Goal: Task Accomplishment & Management: Complete application form

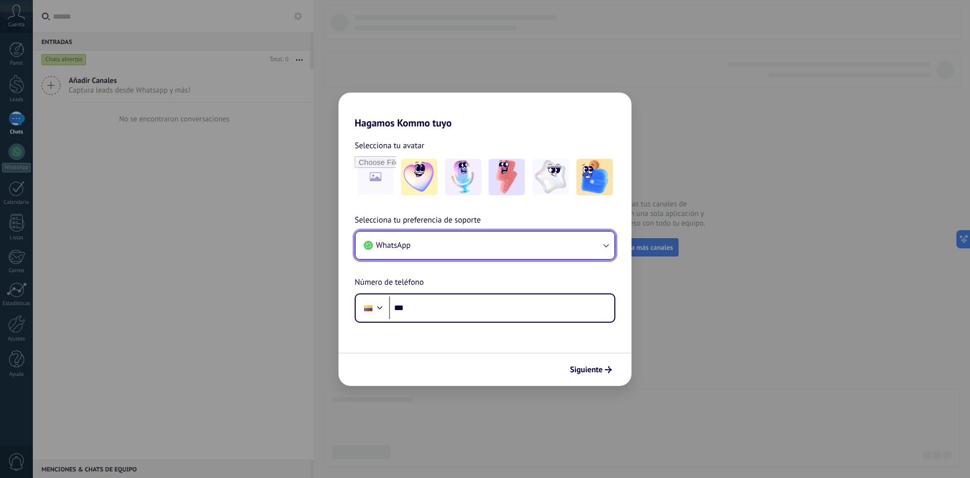
click at [605, 240] on icon "button" at bounding box center [606, 245] width 10 height 10
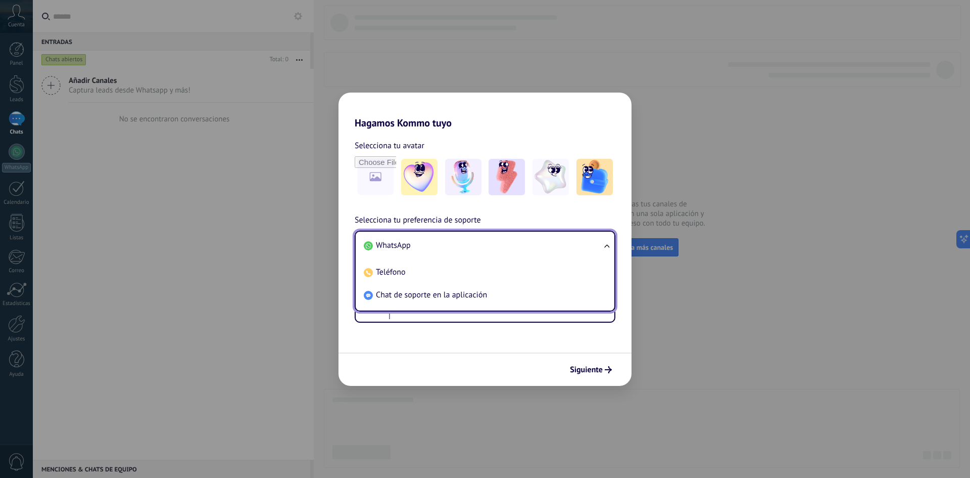
click at [605, 241] on li "WhatsApp" at bounding box center [483, 245] width 247 height 23
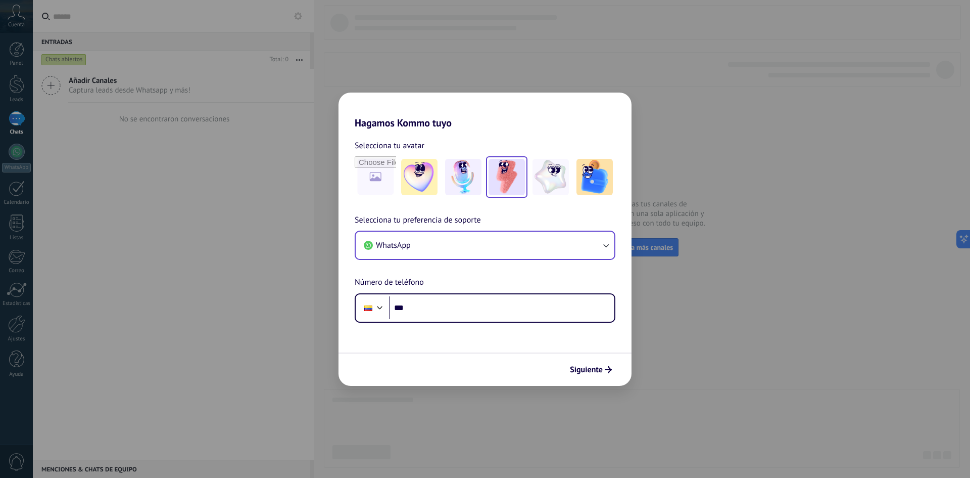
click at [501, 173] on img at bounding box center [507, 177] width 36 height 36
click at [539, 267] on div "Selecciona tu preferencia de soporte WhatsApp Número de teléfono Phone ***" at bounding box center [485, 268] width 293 height 109
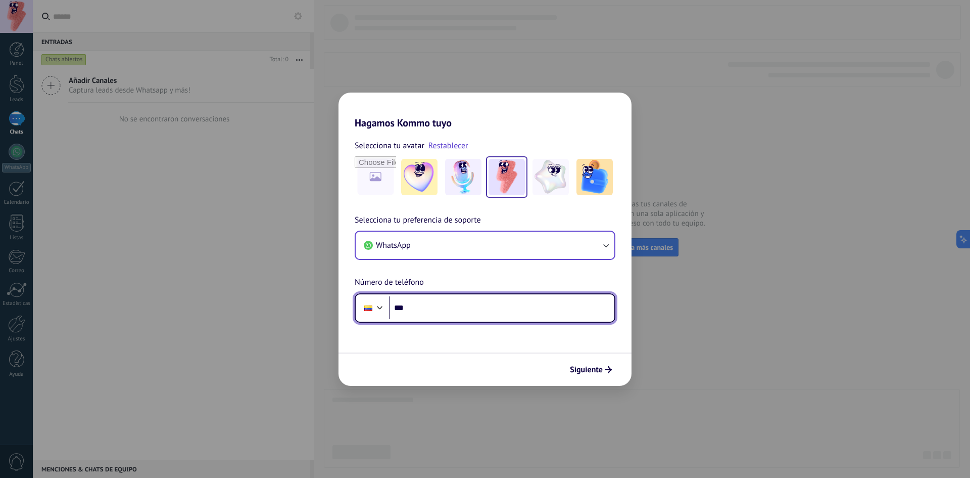
click at [487, 304] on input "***" at bounding box center [501, 307] width 225 height 23
click at [495, 272] on div "Selecciona tu preferencia de soporte WhatsApp Número de teléfono Phone ***" at bounding box center [485, 268] width 293 height 109
click at [607, 369] on icon "submit" at bounding box center [608, 369] width 7 height 7
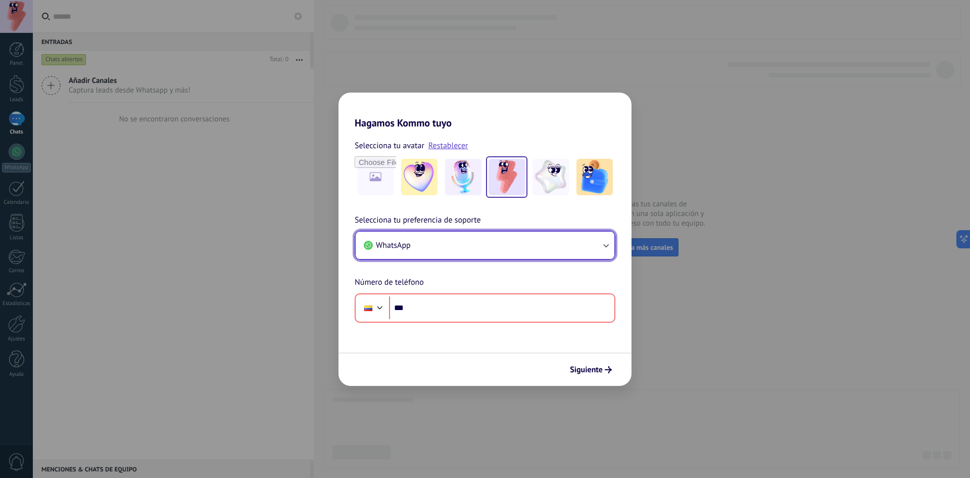
click at [526, 237] on button "WhatsApp" at bounding box center [485, 244] width 259 height 27
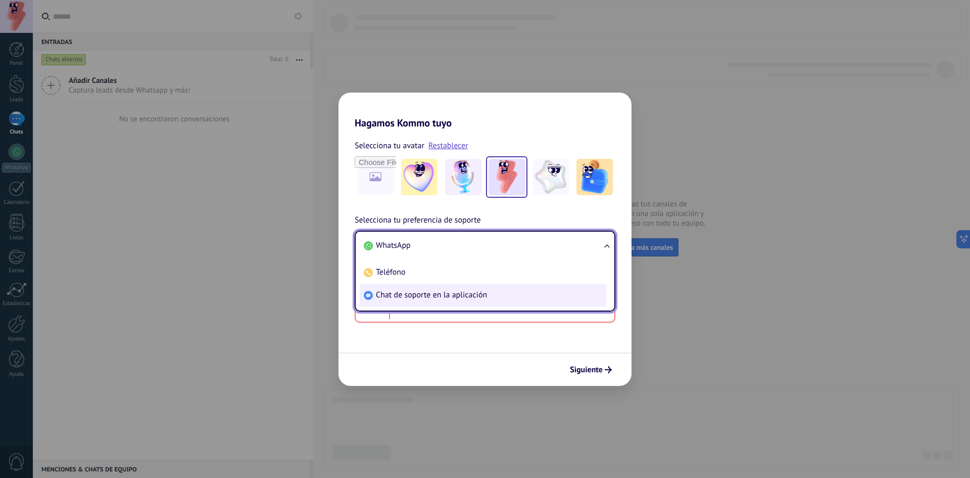
click at [438, 298] on span "Chat de soporte en la aplicación" at bounding box center [431, 295] width 111 height 10
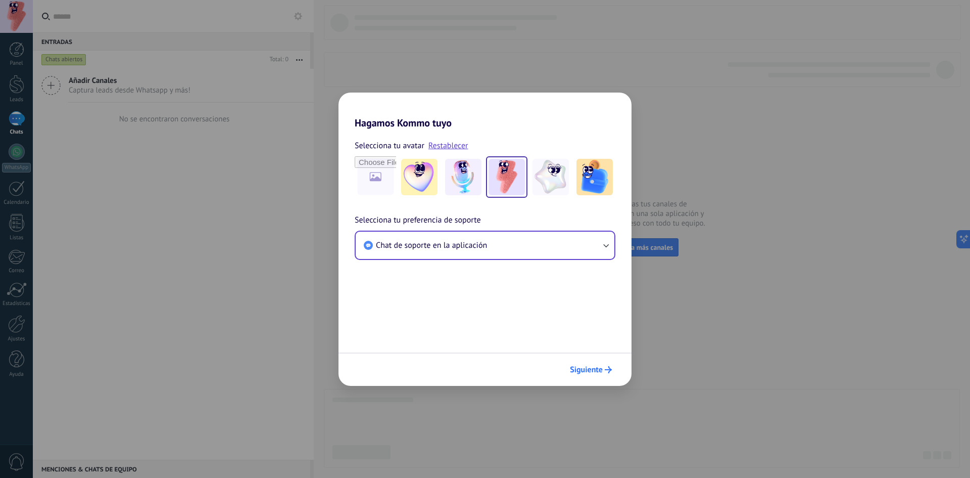
click at [597, 376] on button "Siguiente" at bounding box center [590, 369] width 51 height 17
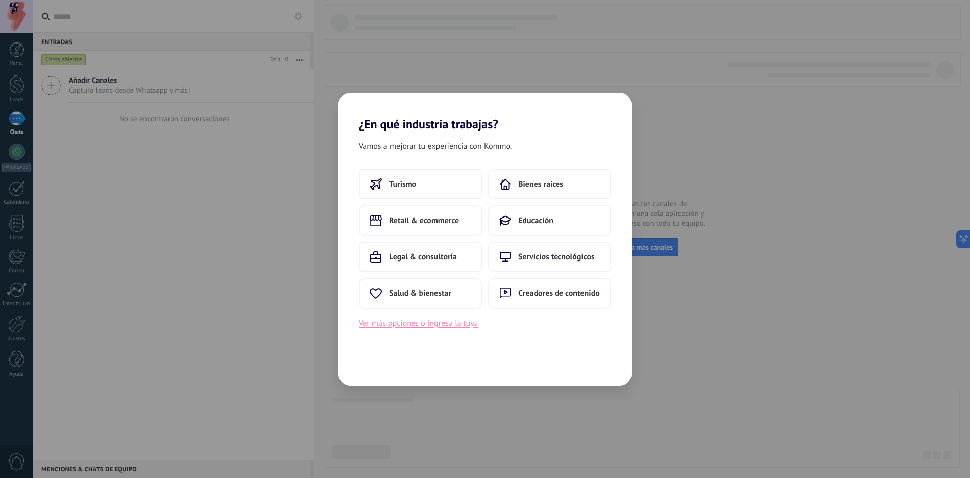
click at [438, 324] on button "Ver más opciones o ingresa la tuya" at bounding box center [418, 322] width 119 height 13
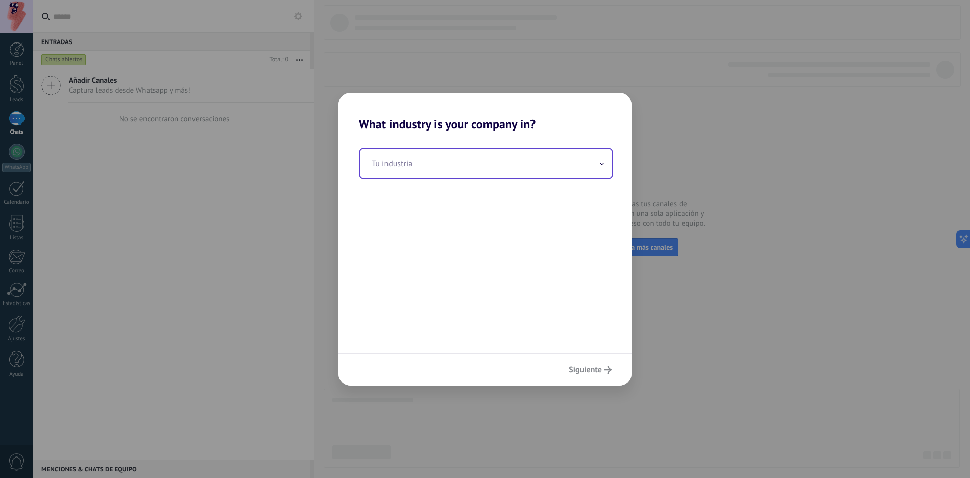
click at [446, 171] on input "text" at bounding box center [486, 163] width 253 height 29
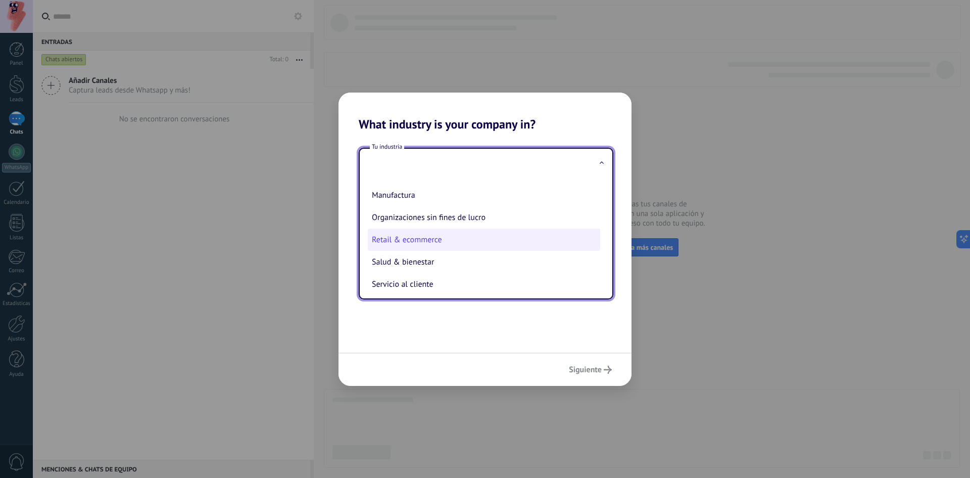
scroll to position [202, 0]
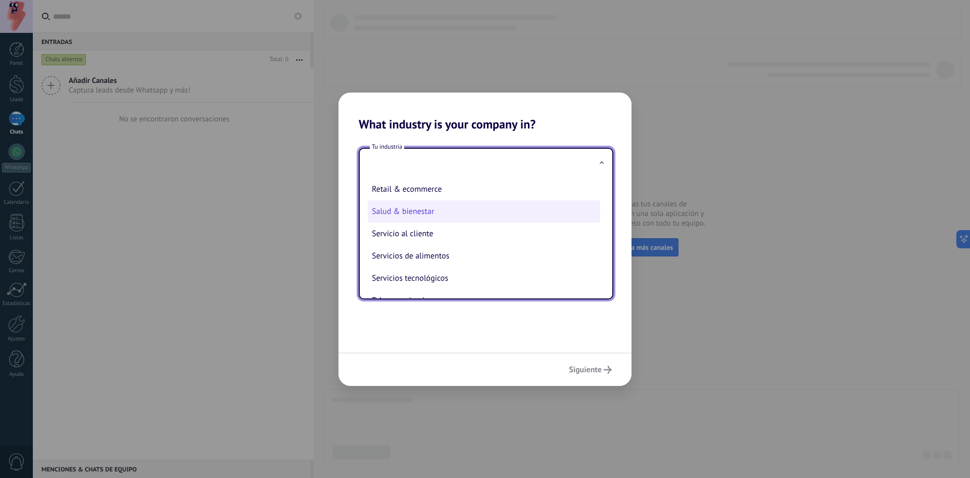
click at [444, 214] on li "Salud & bienestar" at bounding box center [484, 211] width 232 height 22
type input "**********"
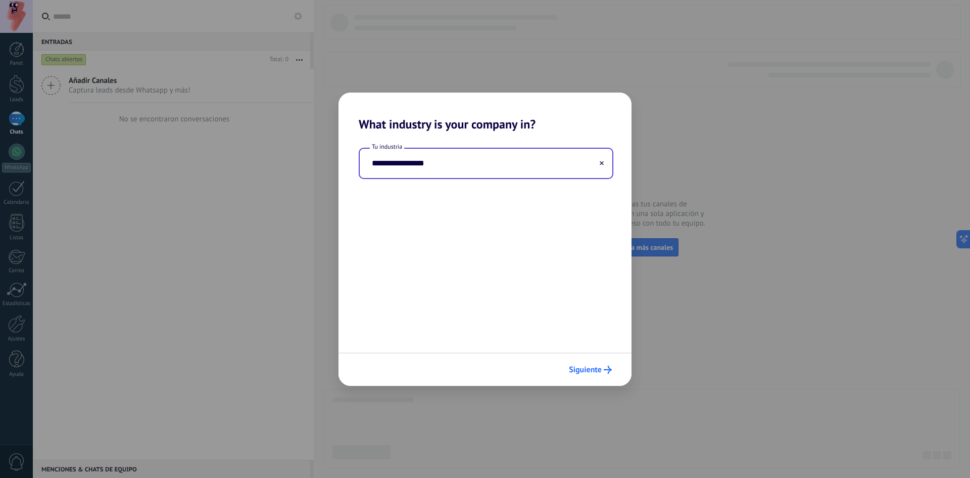
click at [598, 367] on span "Siguiente" at bounding box center [585, 369] width 33 height 7
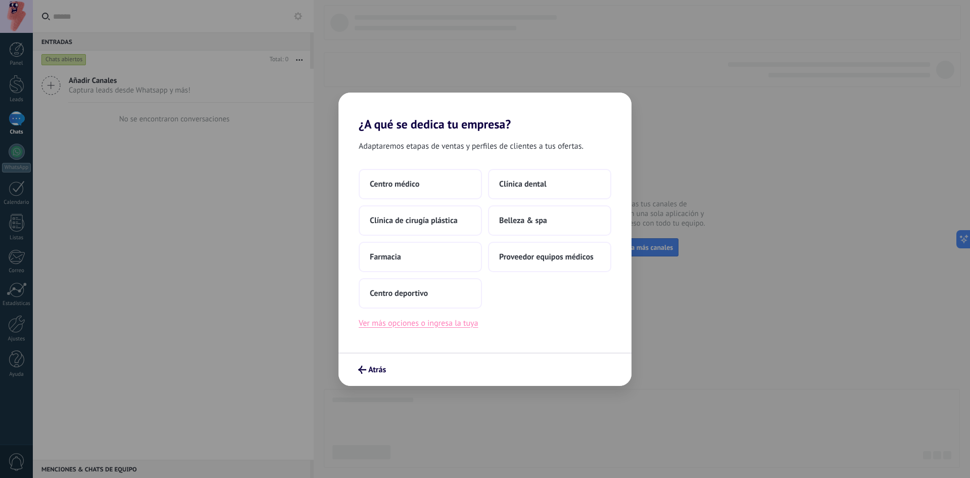
click at [439, 318] on button "Ver más opciones o ingresa la tuya" at bounding box center [418, 322] width 119 height 13
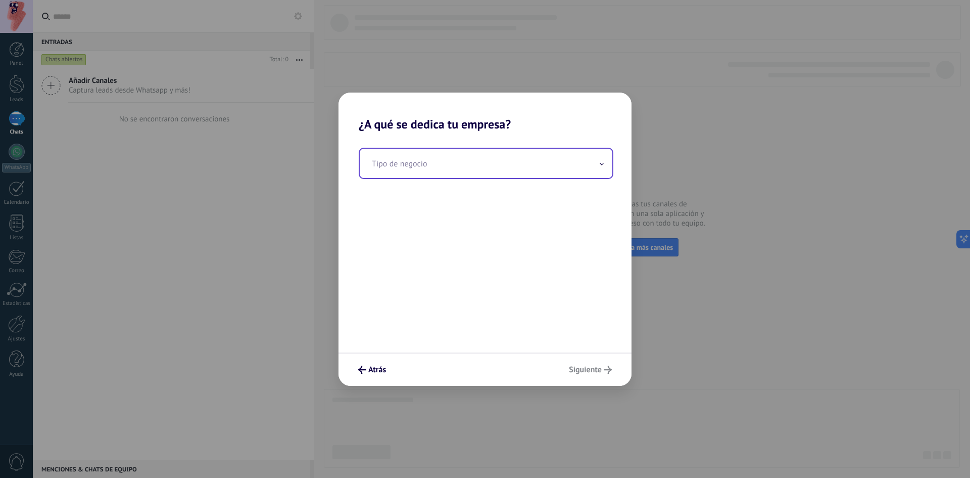
click at [498, 170] on input "text" at bounding box center [486, 163] width 253 height 29
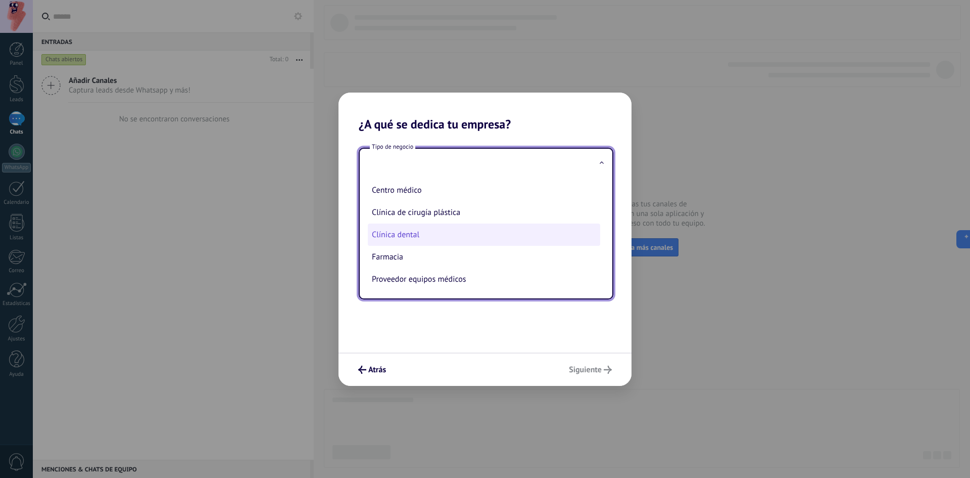
scroll to position [0, 0]
drag, startPoint x: 444, startPoint y: 184, endPoint x: 453, endPoint y: 197, distance: 15.6
click at [444, 186] on li "Belleza & spa" at bounding box center [484, 191] width 232 height 22
type input "**********"
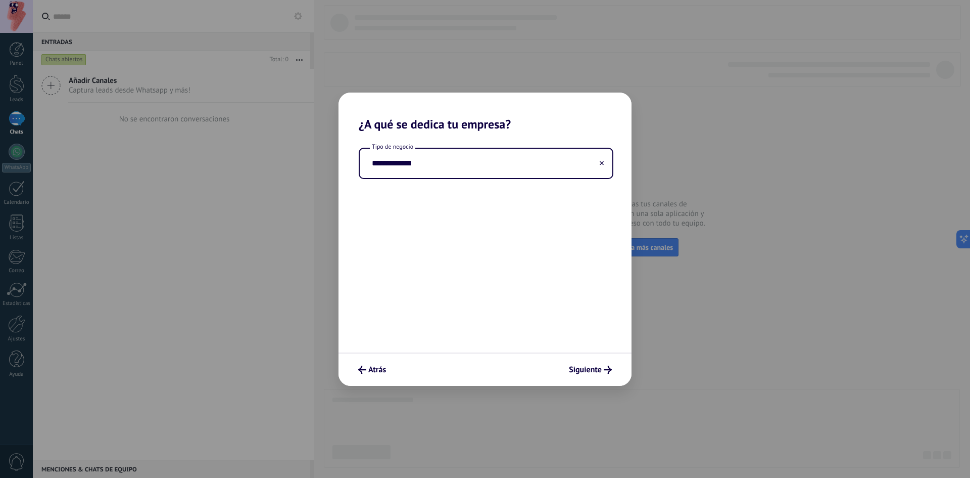
click at [512, 271] on div "**********" at bounding box center [485, 241] width 293 height 221
click at [611, 370] on icon "submit" at bounding box center [608, 369] width 8 height 8
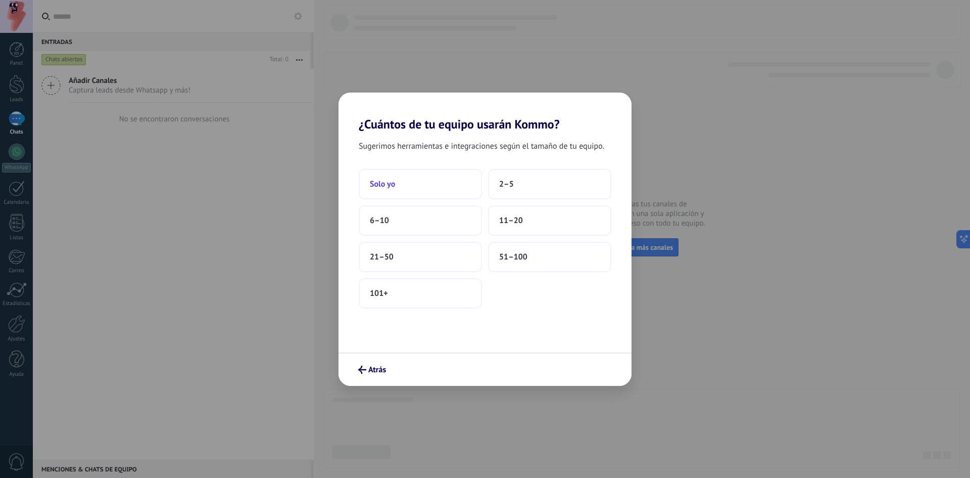
click at [425, 182] on button "Solo yo" at bounding box center [420, 184] width 123 height 30
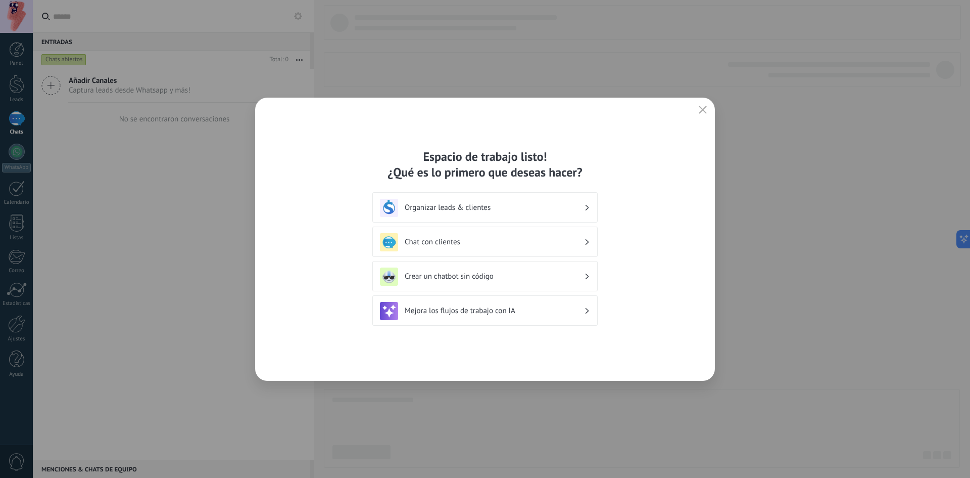
click at [583, 207] on h3 "Organizar leads & clientes" at bounding box center [494, 208] width 179 height 10
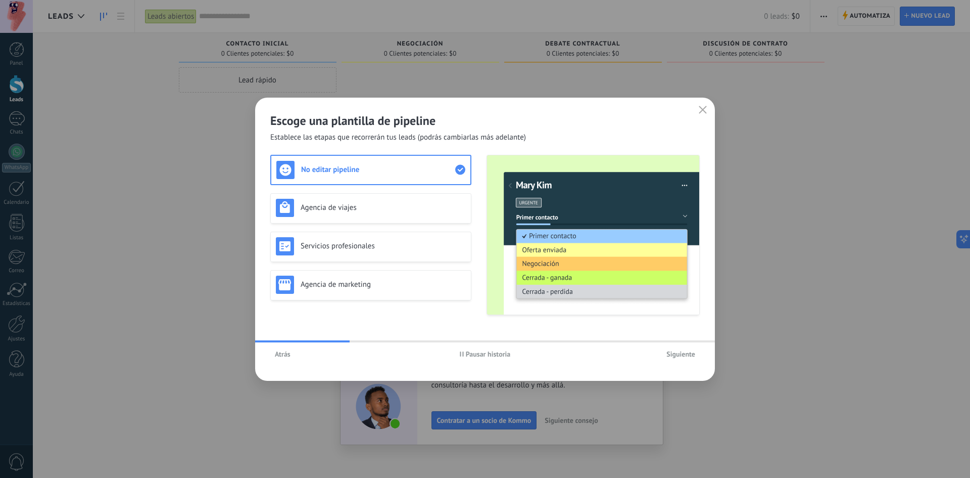
click at [681, 361] on button "Siguiente" at bounding box center [681, 353] width 38 height 15
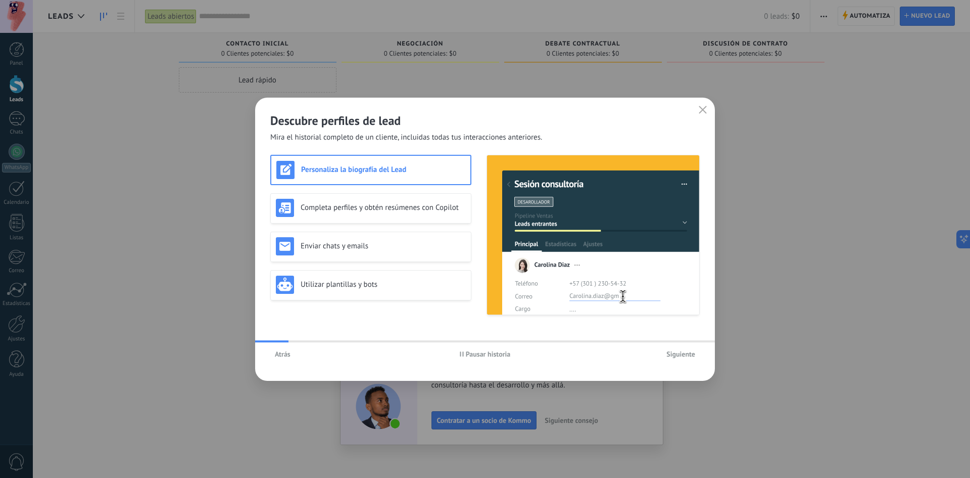
click at [681, 359] on button "Siguiente" at bounding box center [681, 353] width 38 height 15
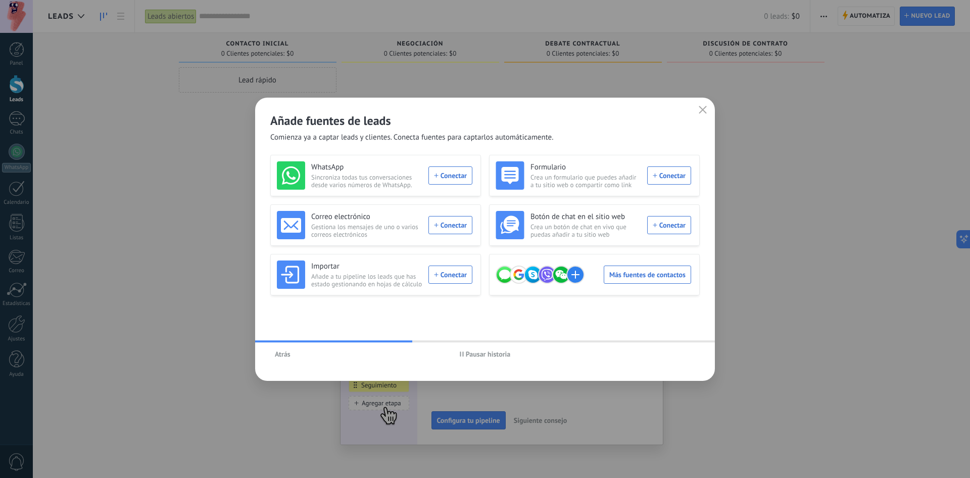
click at [443, 177] on div "WhatsApp Sincroniza todas tus conversaciones desde varios números de WhatsApp. …" at bounding box center [375, 175] width 196 height 28
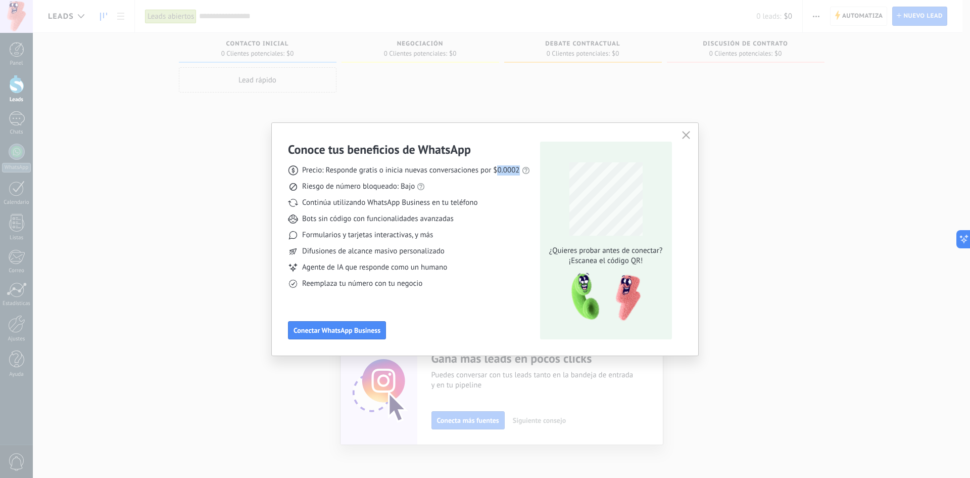
drag, startPoint x: 497, startPoint y: 168, endPoint x: 522, endPoint y: 168, distance: 24.8
click at [521, 168] on div "Precio: Responde gratis o inicia nuevas conversaciones por $0.0002" at bounding box center [409, 170] width 242 height 10
click at [496, 246] on div "Precio: Responde gratis o inicia nuevas conversaciones por $0.0002 Riesgo de nú…" at bounding box center [409, 222] width 242 height 131
click at [338, 333] on span "Conectar WhatsApp Business" at bounding box center [337, 329] width 87 height 7
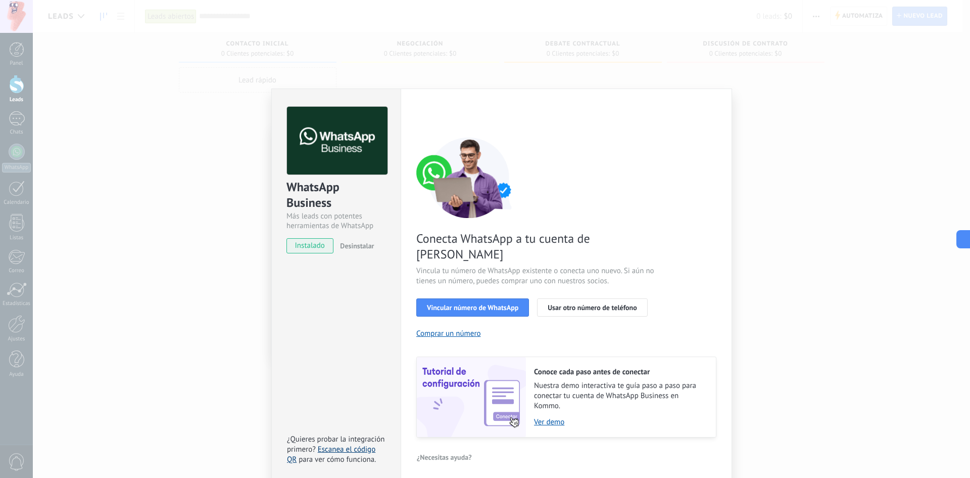
click at [346, 444] on link "Escanea el código QR" at bounding box center [331, 454] width 88 height 20
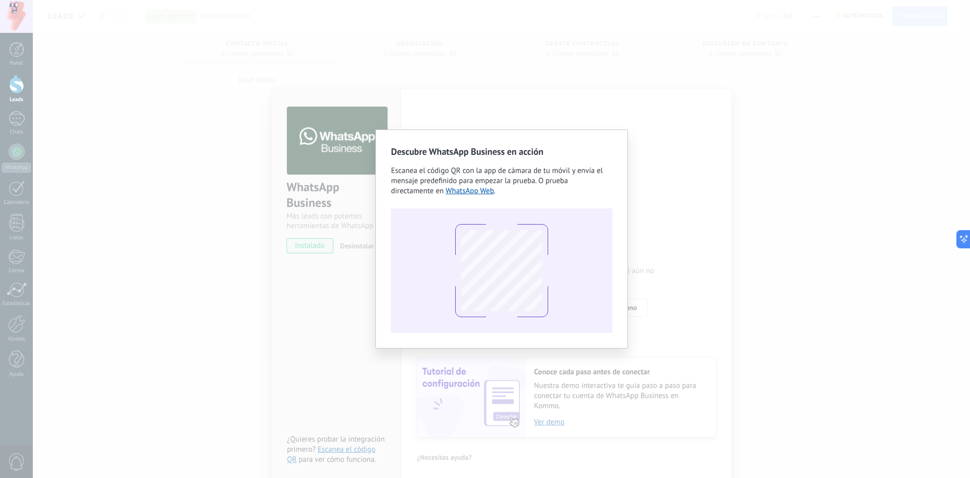
click at [472, 85] on div "Descubre WhatsApp Business en acción Escanea el código QR con la app [PERSON_NA…" at bounding box center [501, 239] width 937 height 478
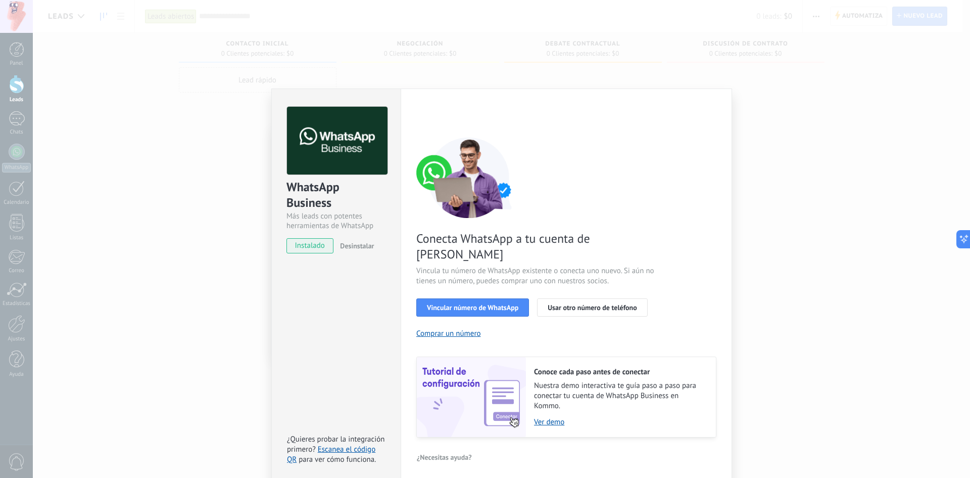
click at [177, 212] on div "WhatsApp Business Más leads con potentes herramientas de WhatsApp instalado Des…" at bounding box center [501, 239] width 937 height 478
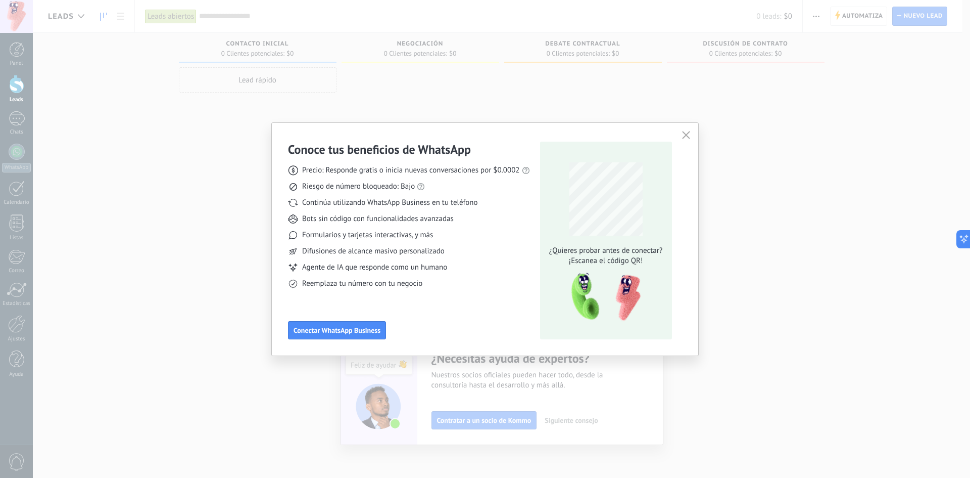
click at [684, 132] on icon "button" at bounding box center [686, 135] width 8 height 8
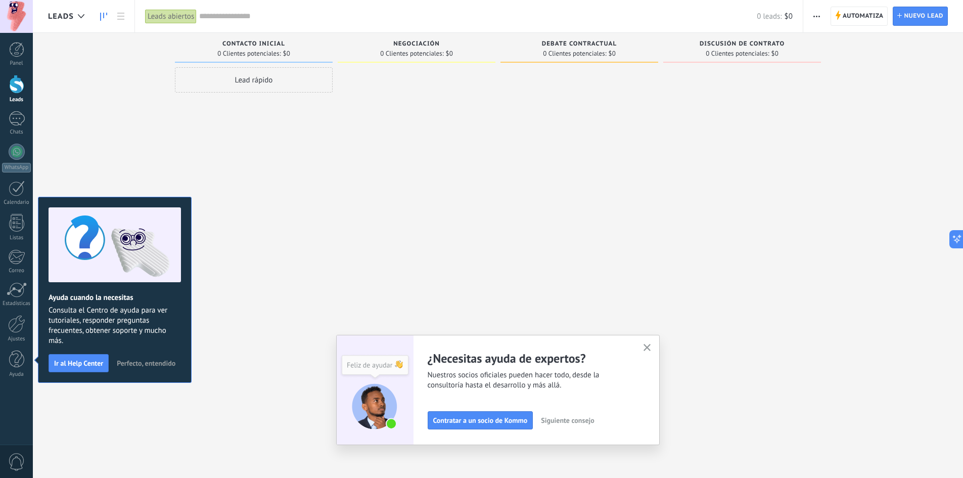
click at [839, 142] on div "Lamentablemente, no hay leads con estos parámetros. Mostrar todo Leads Entrante…" at bounding box center [505, 223] width 915 height 380
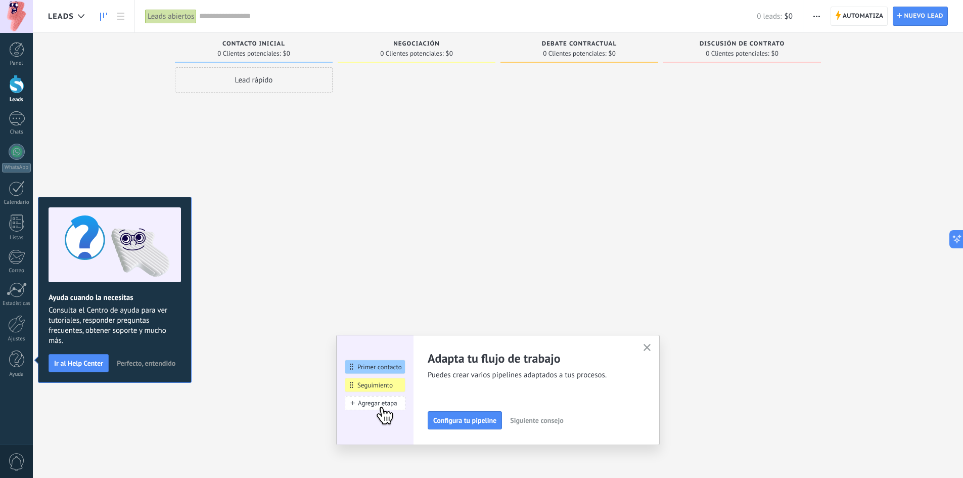
click at [141, 364] on span "Perfecto, entendido" at bounding box center [146, 362] width 59 height 7
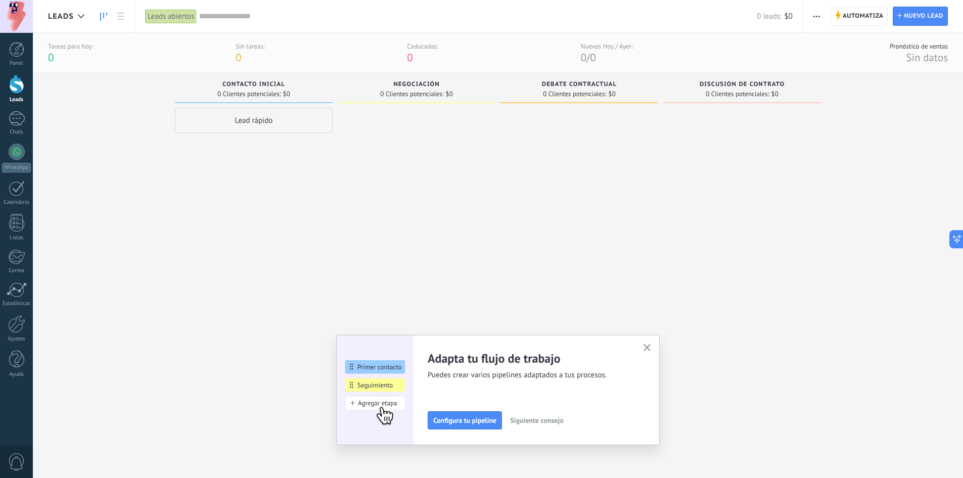
click at [11, 11] on div at bounding box center [16, 16] width 33 height 33
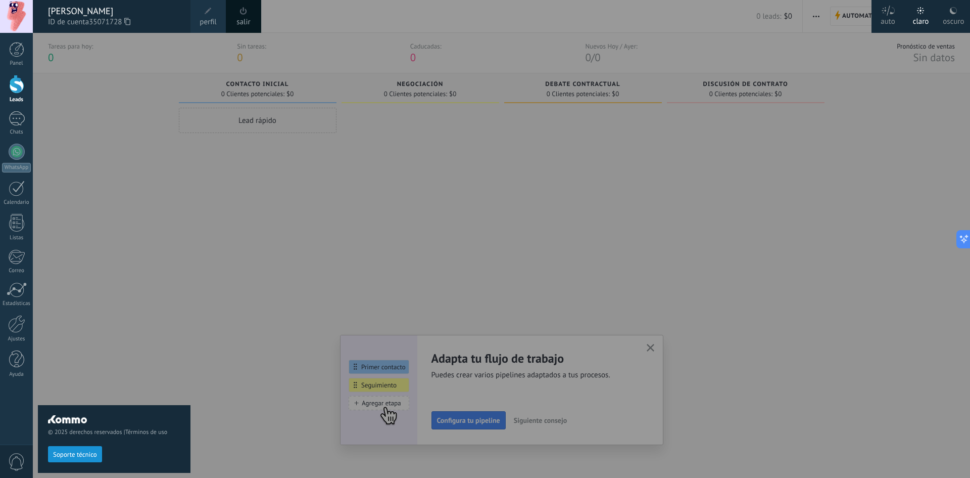
click at [66, 335] on div "© 2025 derechos reservados | Términos de uso Soporte técnico" at bounding box center [114, 255] width 153 height 445
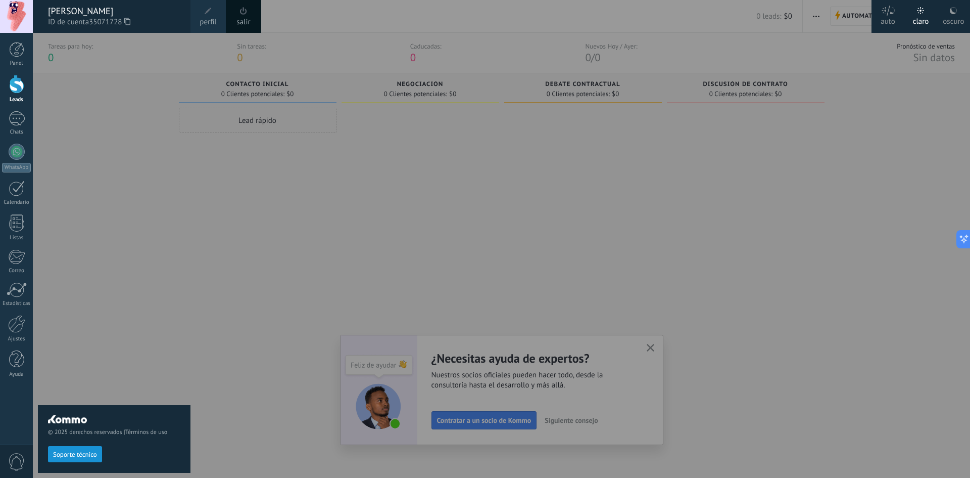
drag, startPoint x: 647, startPoint y: 341, endPoint x: 652, endPoint y: 348, distance: 9.1
click at [649, 341] on div at bounding box center [518, 239] width 970 height 478
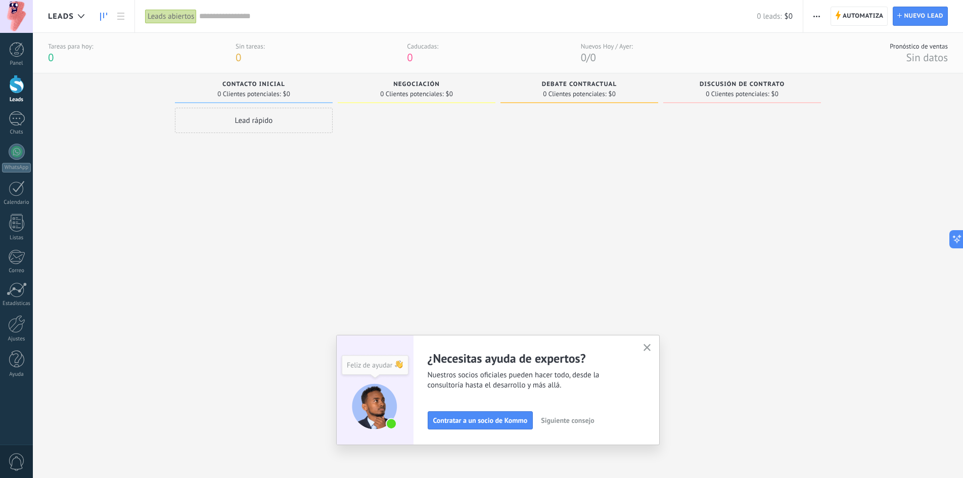
drag, startPoint x: 653, startPoint y: 351, endPoint x: 642, endPoint y: 351, distance: 10.6
click at [651, 351] on span "button" at bounding box center [647, 348] width 8 height 9
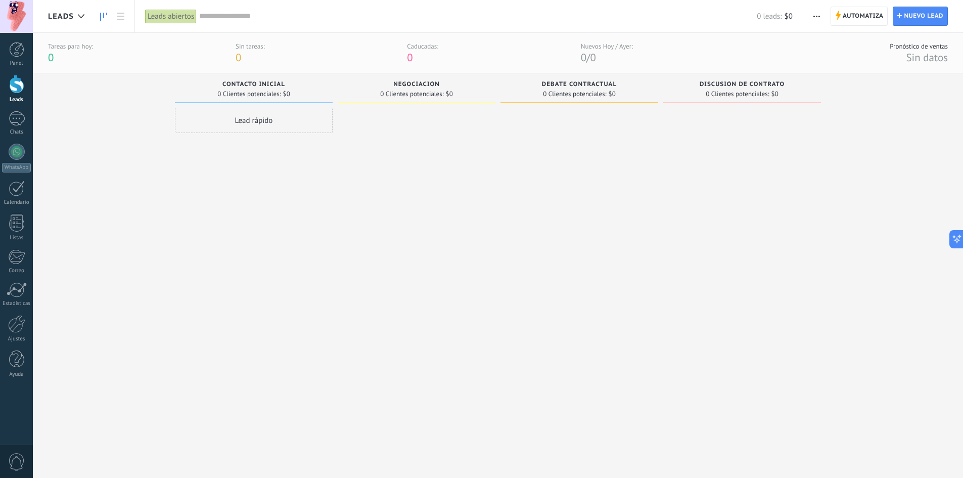
click at [209, 297] on div "Lead rápido" at bounding box center [254, 281] width 158 height 346
click at [17, 8] on div at bounding box center [16, 16] width 33 height 33
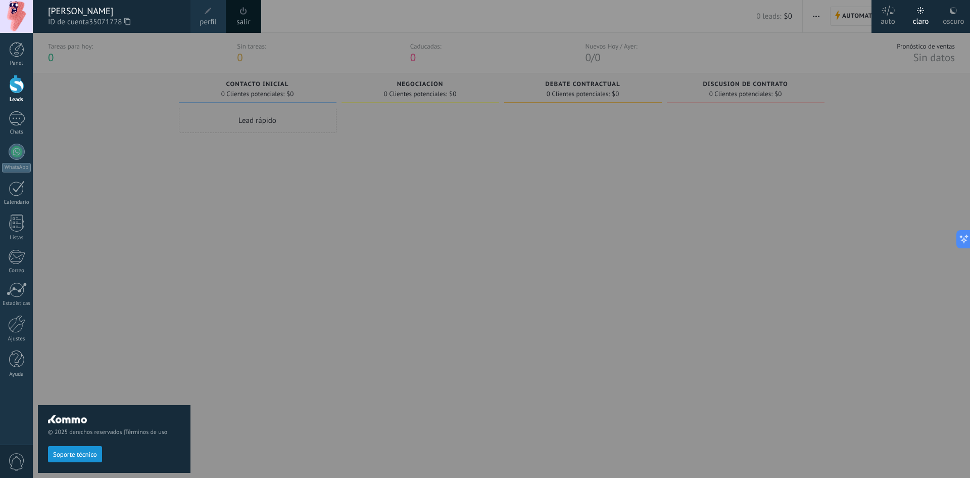
click at [125, 13] on div "[PERSON_NAME]" at bounding box center [114, 11] width 132 height 11
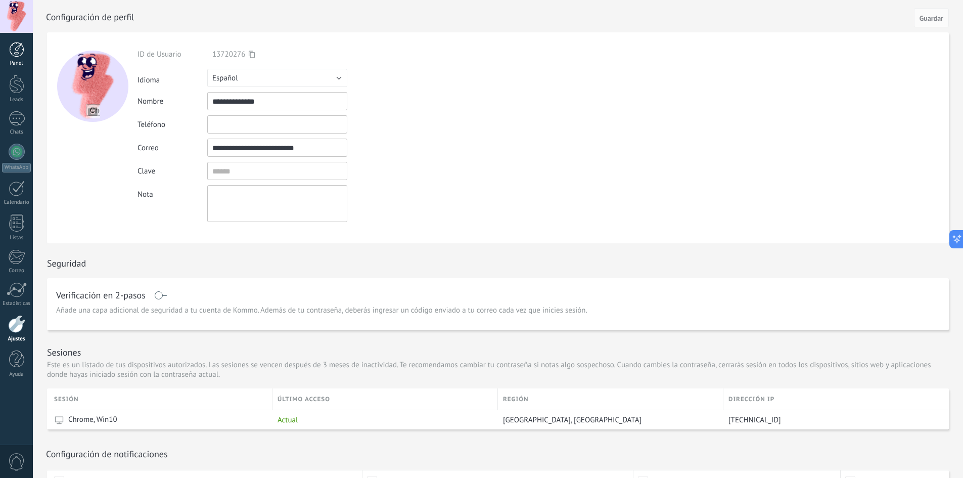
click at [16, 47] on div at bounding box center [16, 49] width 15 height 15
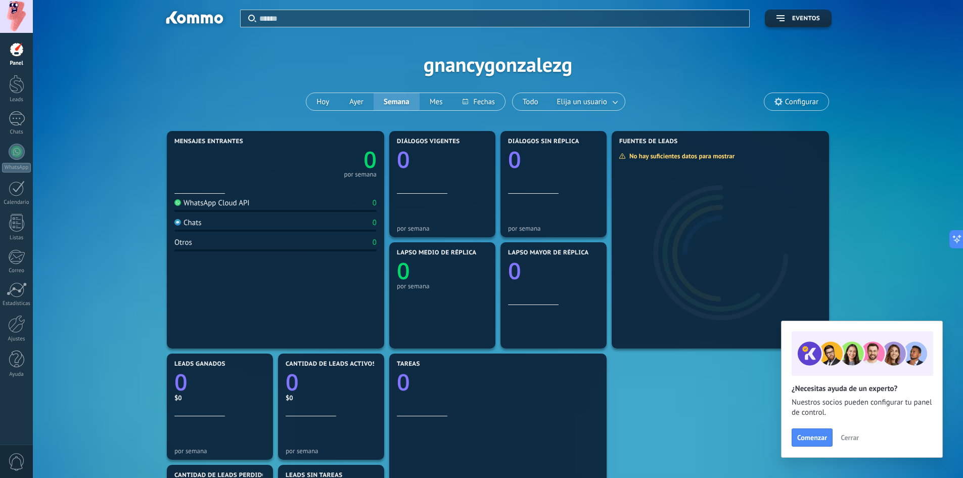
click at [850, 435] on span "Cerrar" at bounding box center [849, 437] width 18 height 7
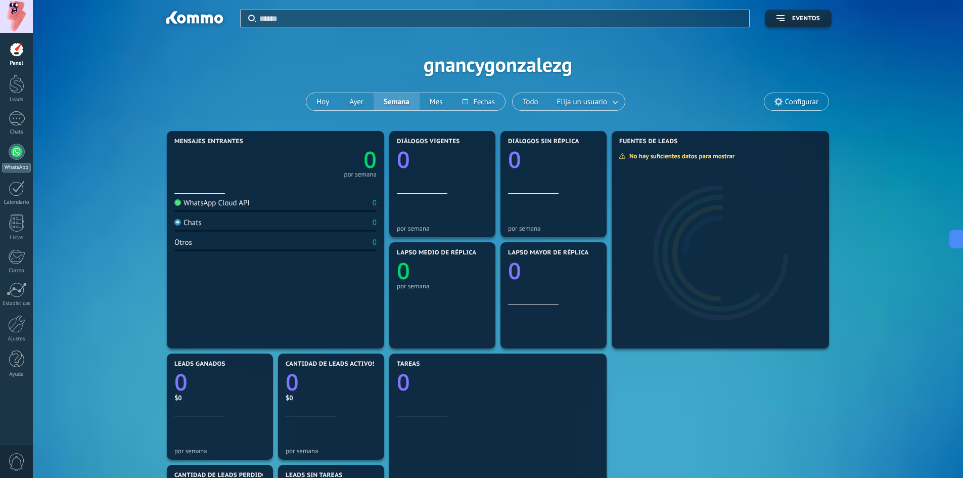
click at [15, 149] on div at bounding box center [17, 152] width 16 height 16
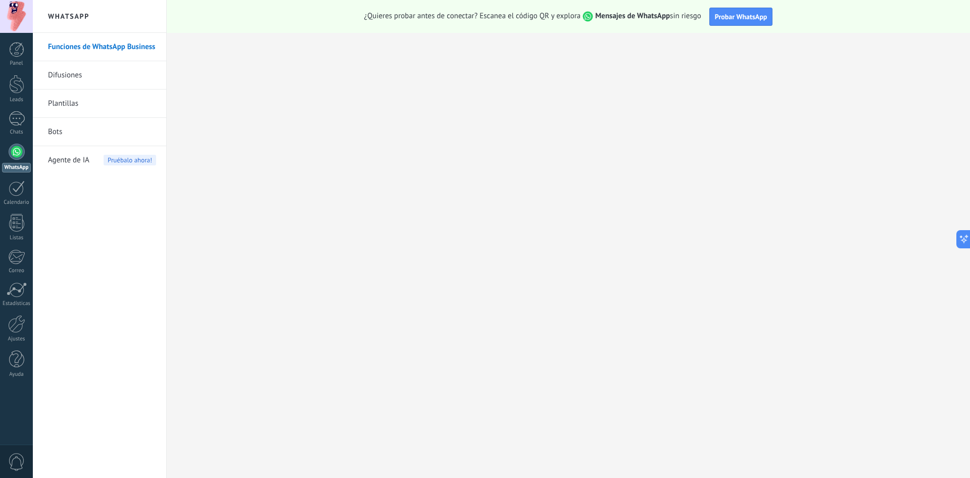
click at [82, 77] on link "Difusiones" at bounding box center [102, 75] width 108 height 28
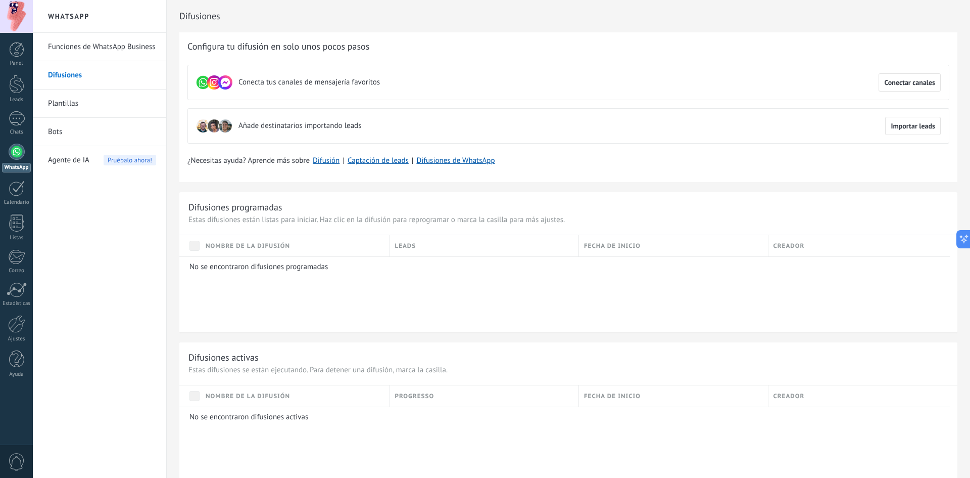
click at [72, 141] on link "Bots" at bounding box center [102, 132] width 108 height 28
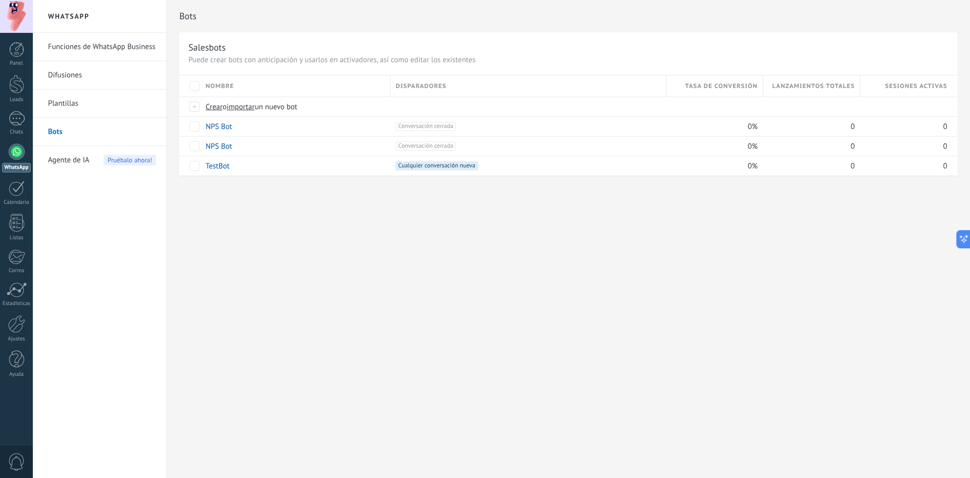
drag, startPoint x: 433, startPoint y: 194, endPoint x: 433, endPoint y: 202, distance: 7.6
click at [433, 195] on div "Bots Salesbots Puede crear bots con anticipación y usarlos en activadores, así …" at bounding box center [569, 98] width 804 height 197
click at [61, 164] on span "Agente de IA" at bounding box center [68, 160] width 41 height 28
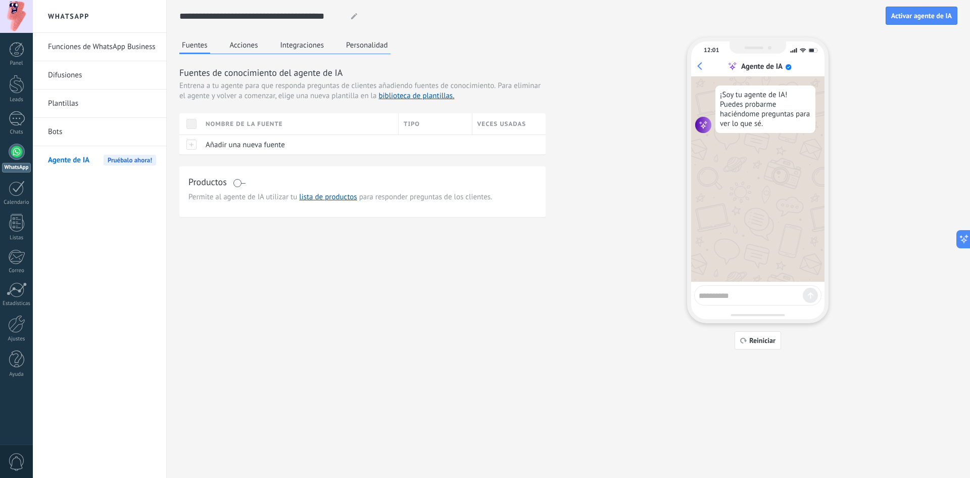
click at [742, 300] on textarea at bounding box center [751, 294] width 104 height 13
type textarea "**********"
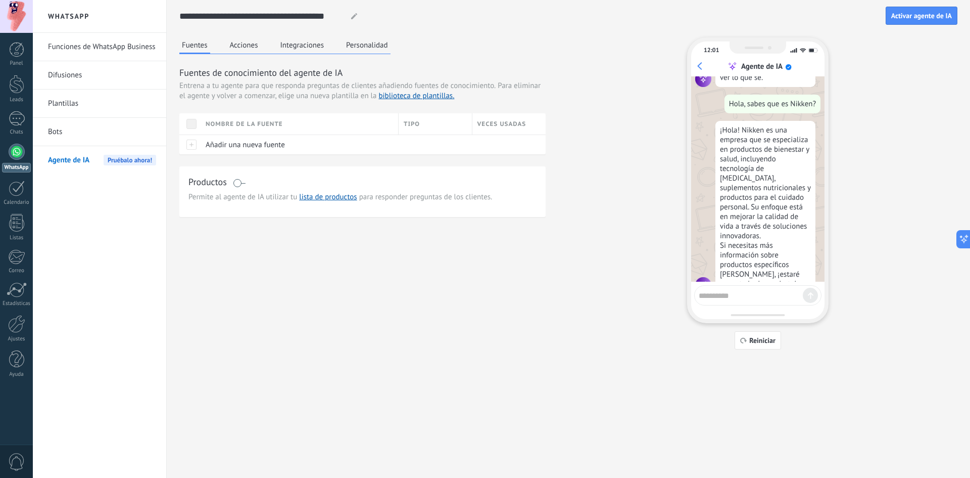
scroll to position [70, 0]
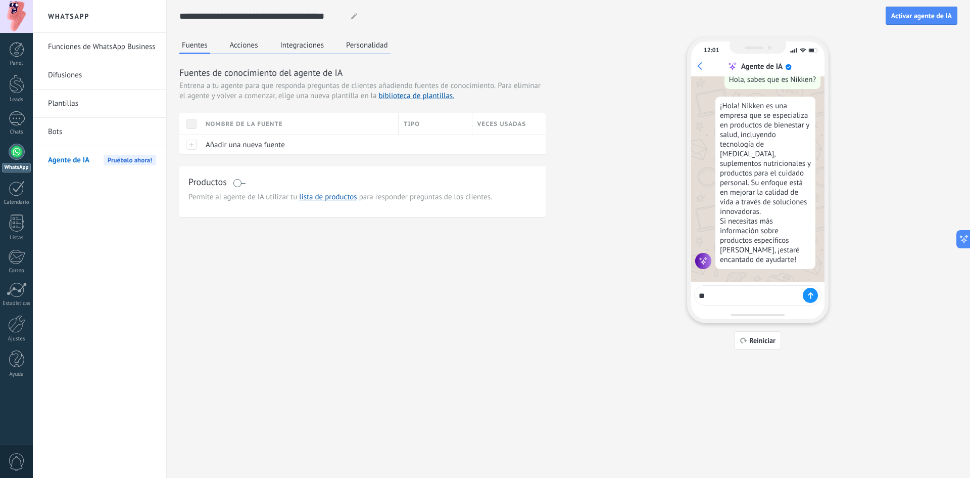
type textarea "*"
type textarea "**********"
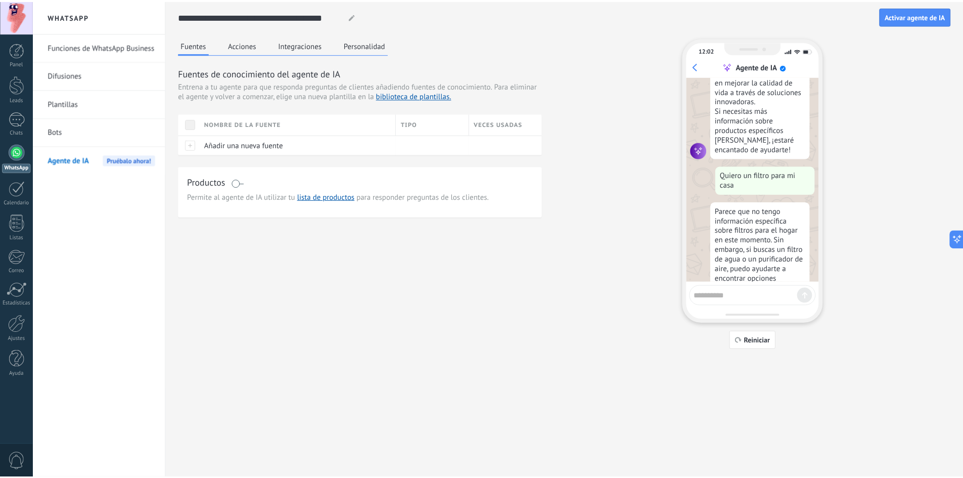
scroll to position [219, 0]
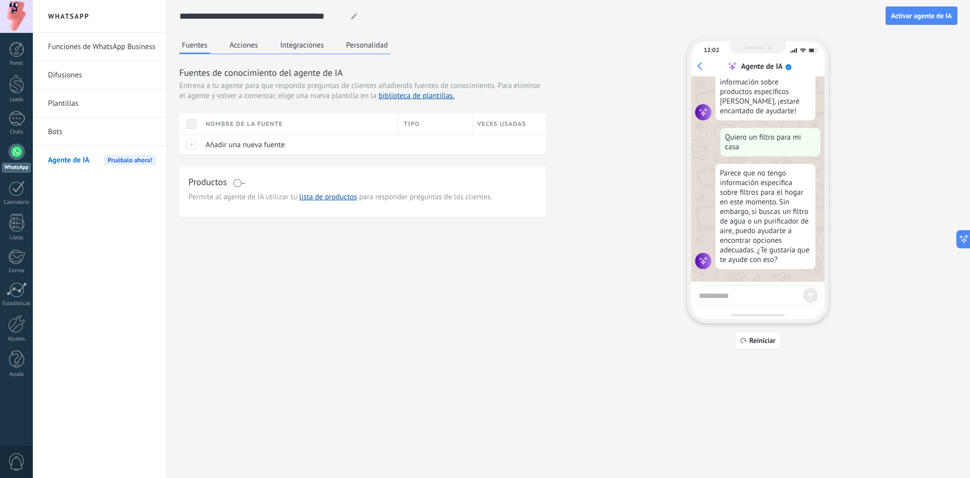
click at [245, 46] on button "Acciones" at bounding box center [243, 44] width 33 height 15
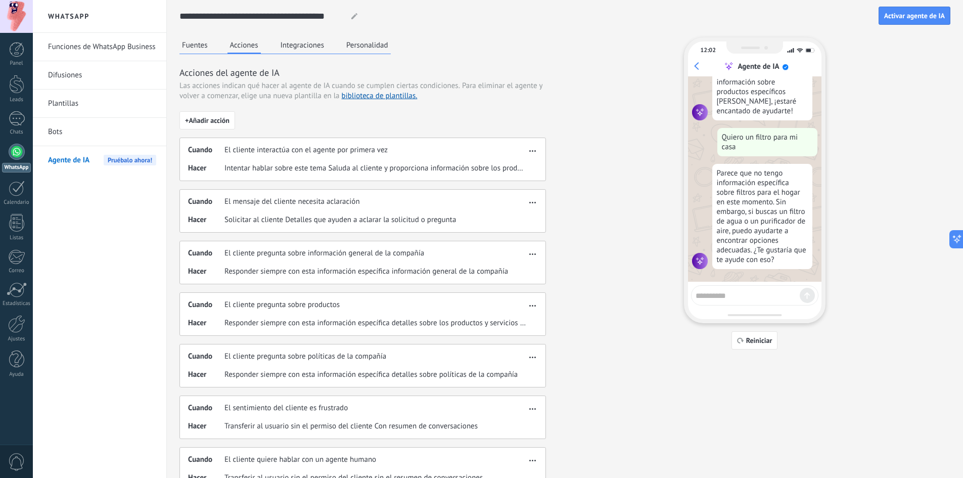
click at [369, 45] on button "Personalidad" at bounding box center [367, 44] width 47 height 15
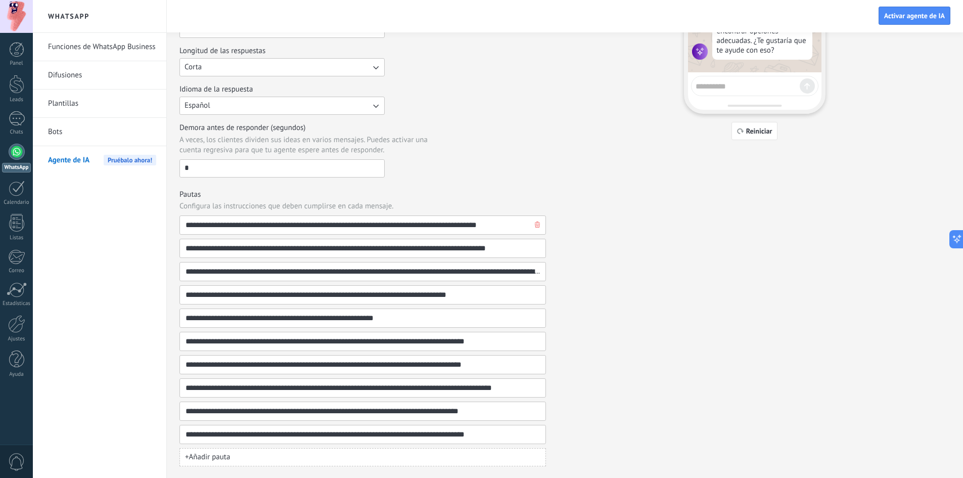
scroll to position [0, 0]
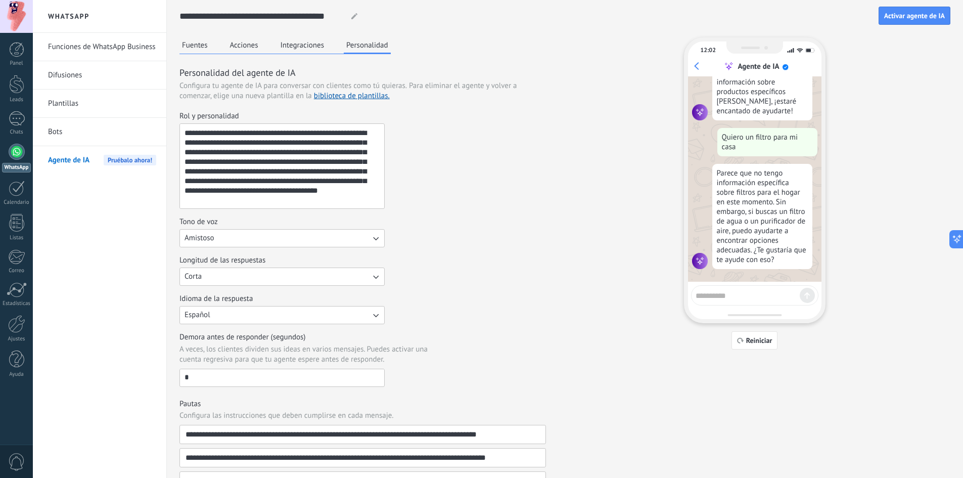
click at [309, 44] on button "Integraciones" at bounding box center [302, 44] width 49 height 15
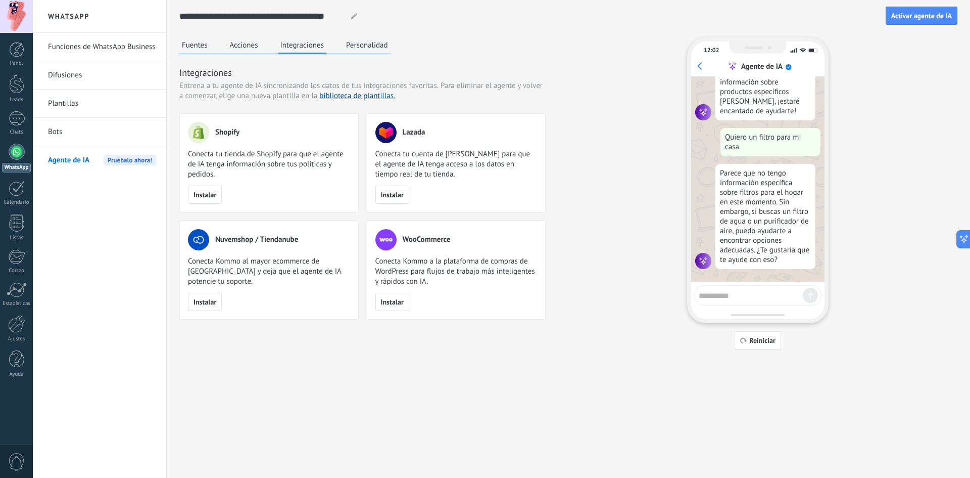
click at [249, 44] on button "Acciones" at bounding box center [243, 44] width 33 height 15
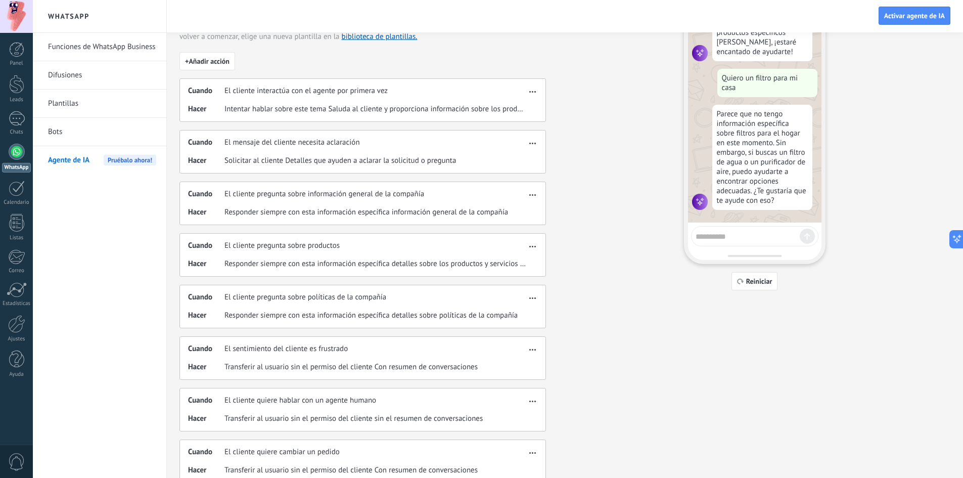
scroll to position [127, 0]
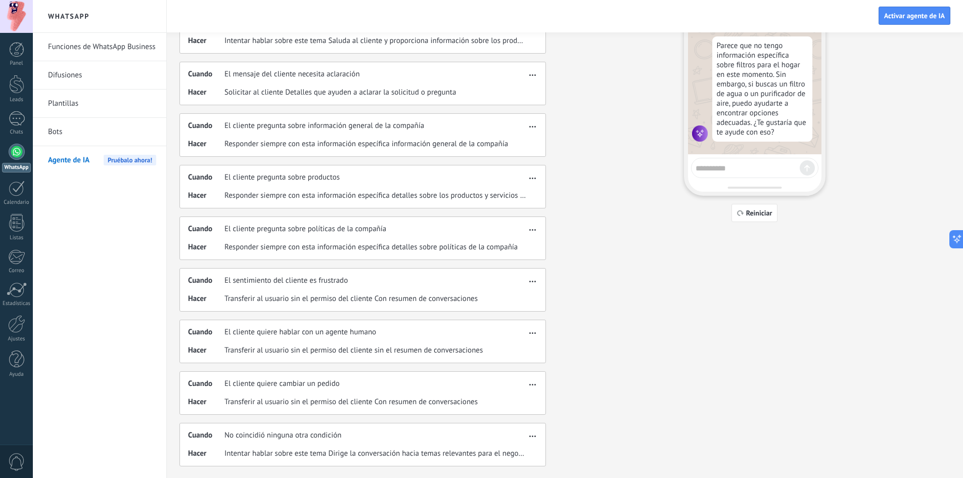
click at [125, 211] on div "Funciones de WhatsApp Business Difusiones Plantillas Bots Agente de IA Pruébalo…" at bounding box center [99, 255] width 133 height 445
click at [68, 47] on link "Funciones de WhatsApp Business" at bounding box center [102, 47] width 108 height 28
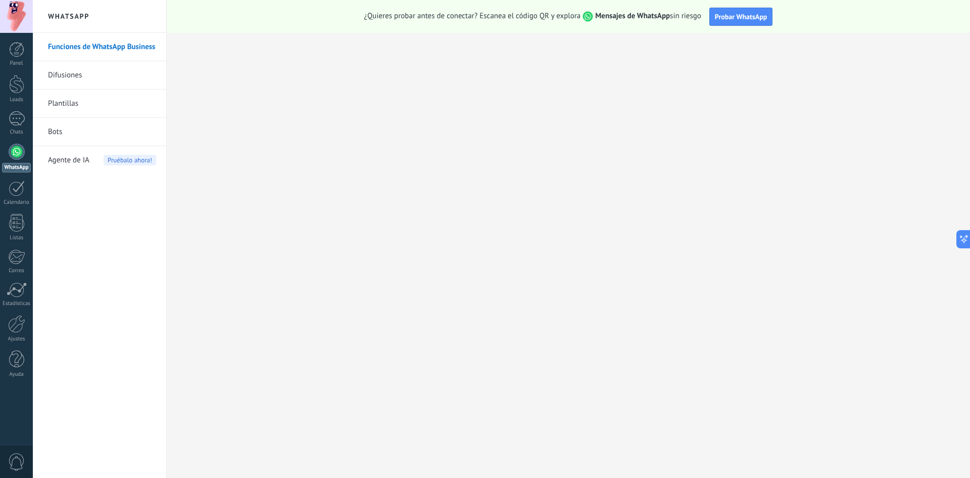
click at [55, 83] on link "Difusiones" at bounding box center [102, 75] width 108 height 28
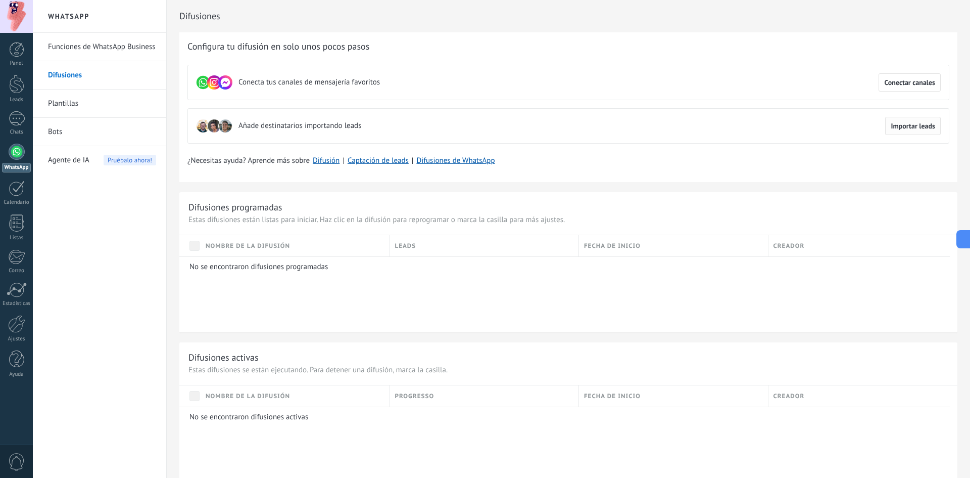
click at [917, 125] on span "Importar leads" at bounding box center [913, 125] width 44 height 7
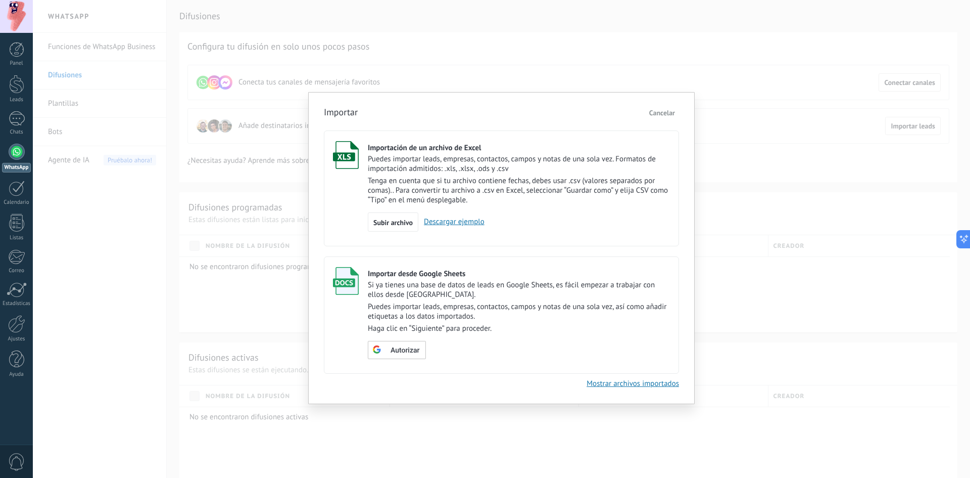
click at [667, 113] on span "Cancelar" at bounding box center [662, 112] width 26 height 9
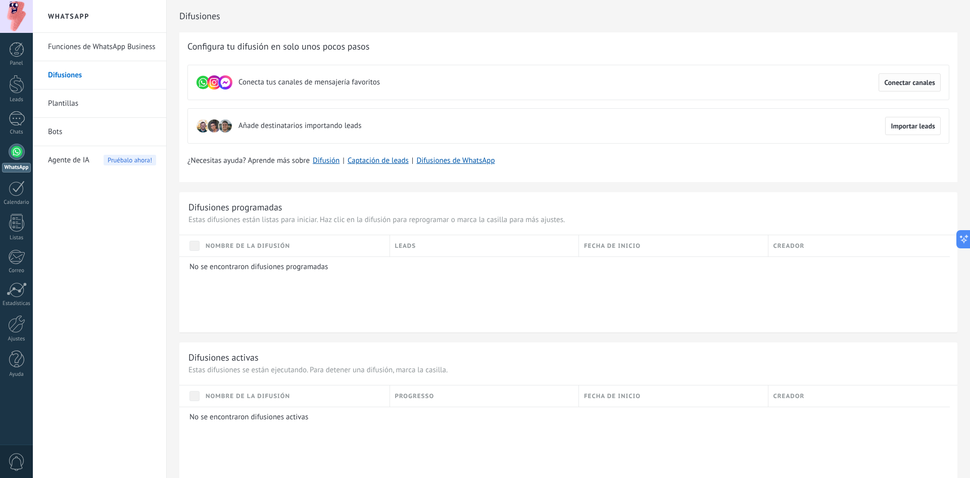
click at [907, 89] on button "Conectar canales" at bounding box center [910, 82] width 62 height 18
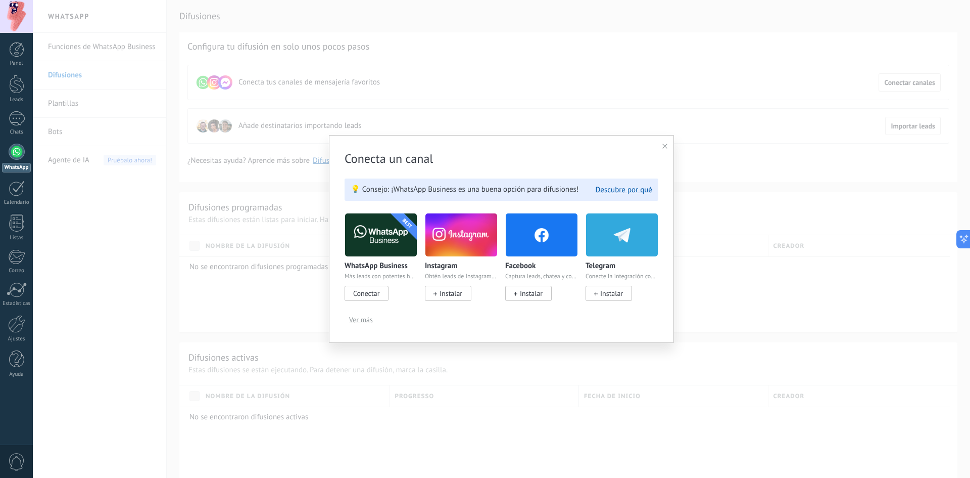
click at [665, 147] on icon at bounding box center [665, 146] width 5 height 5
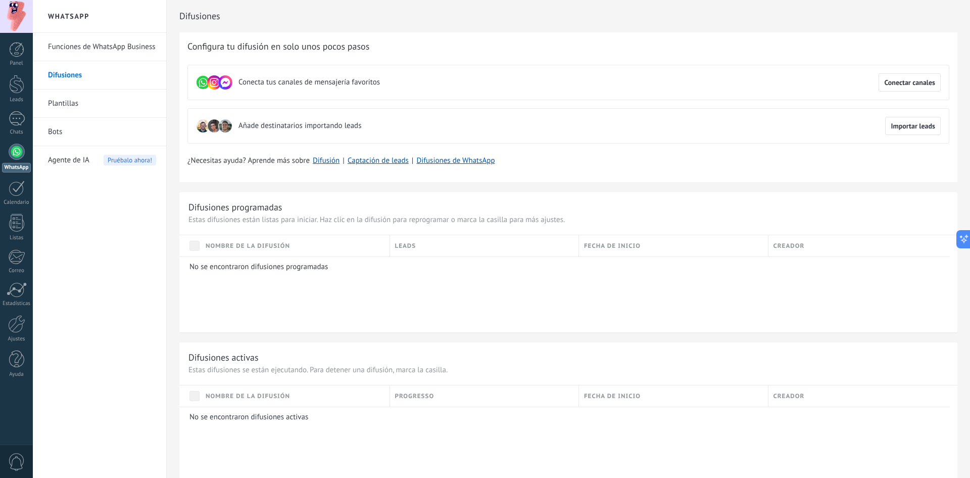
click at [61, 43] on link "Funciones de WhatsApp Business" at bounding box center [102, 47] width 108 height 28
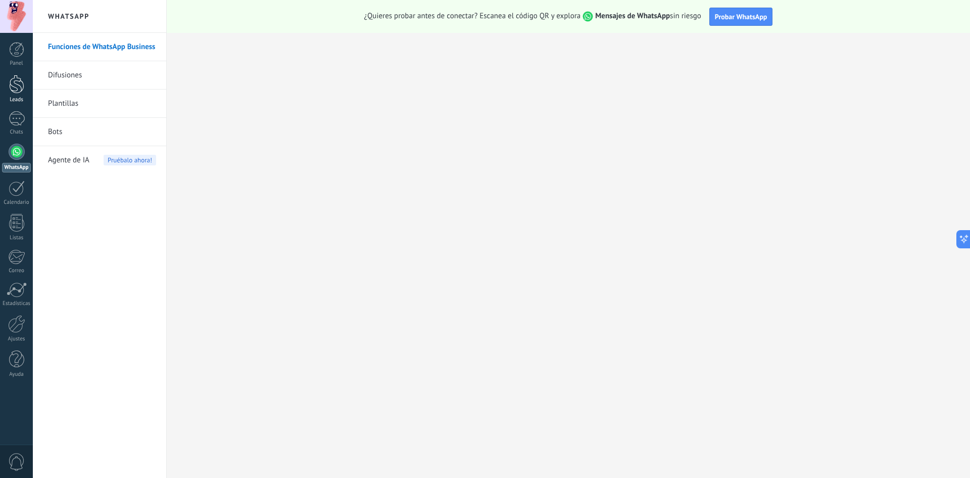
click at [22, 85] on div at bounding box center [16, 84] width 15 height 19
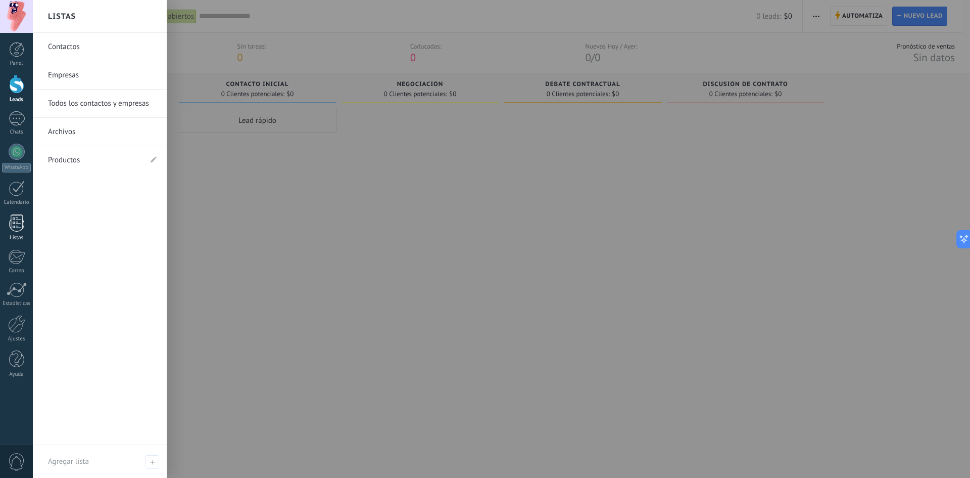
click at [12, 226] on div at bounding box center [16, 223] width 15 height 18
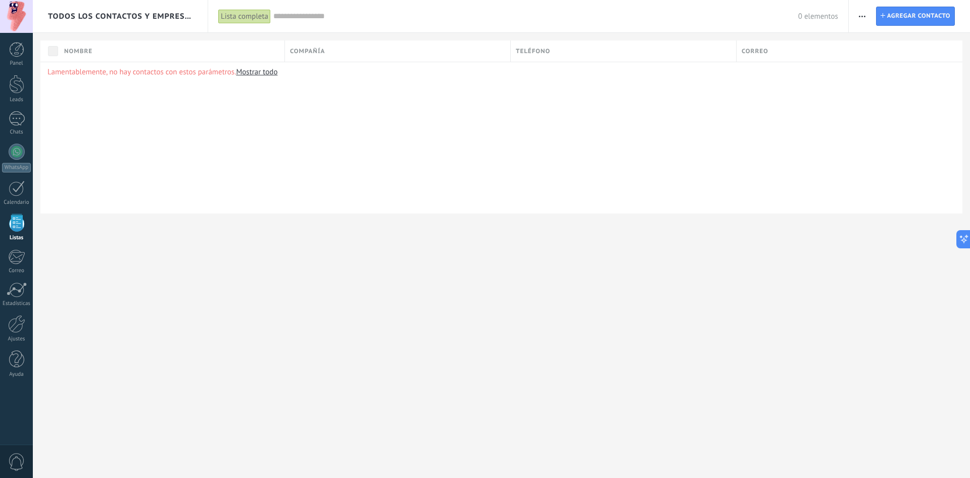
click at [15, 402] on div "Panel Leads Chats WhatsApp Clientes" at bounding box center [33, 239] width 66 height 412
click at [16, 123] on div at bounding box center [17, 118] width 16 height 15
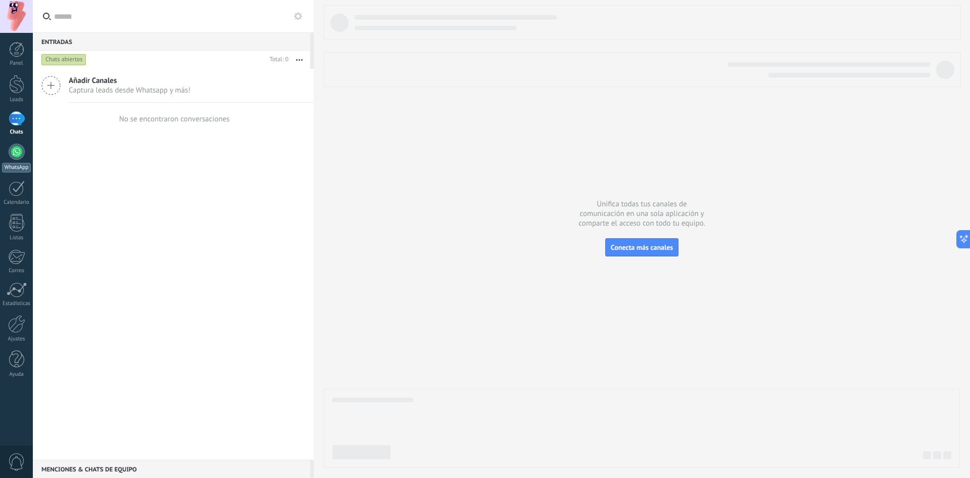
click at [19, 149] on div at bounding box center [17, 152] width 16 height 16
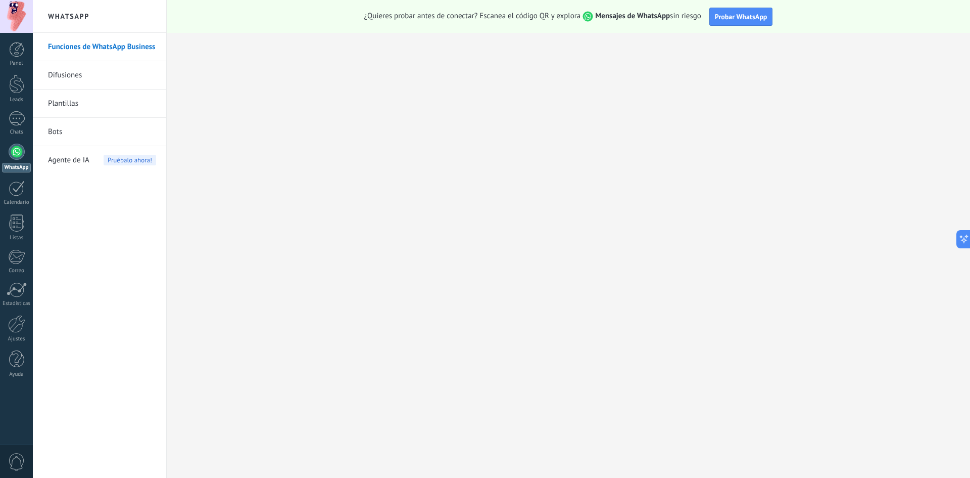
click at [78, 82] on link "Difusiones" at bounding box center [102, 75] width 108 height 28
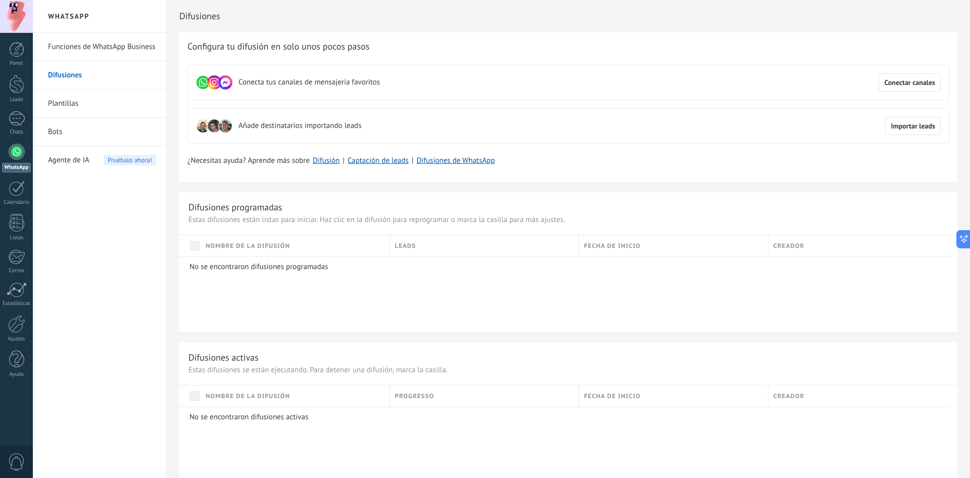
click at [708, 317] on div "No se encontraron difusiones programadas" at bounding box center [564, 294] width 771 height 76
